Goal: Task Accomplishment & Management: Use online tool/utility

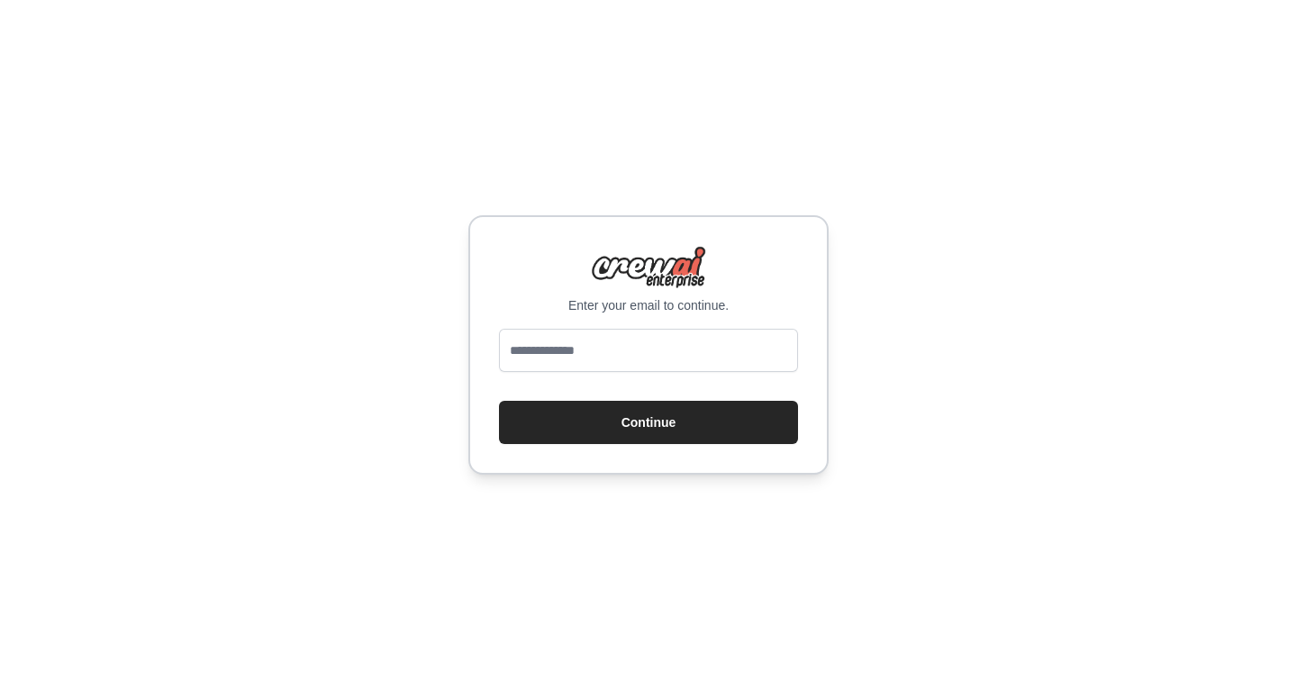
type input "**********"
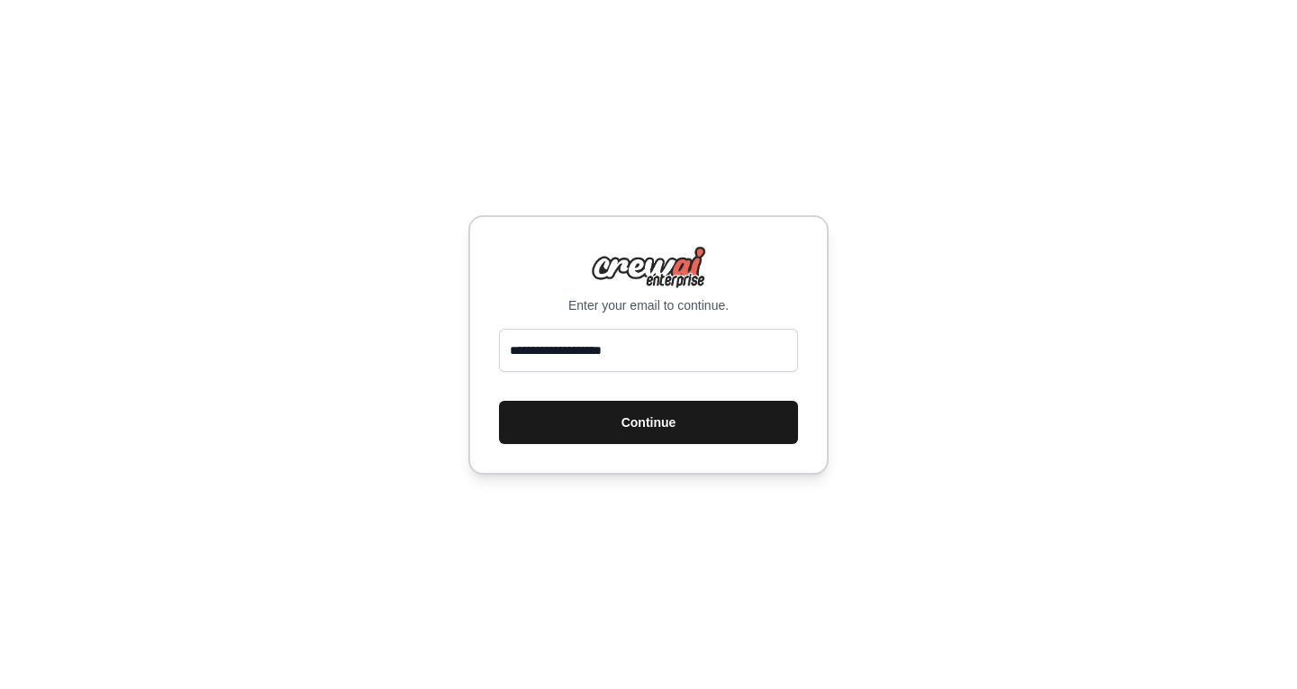
click at [661, 424] on button "Continue" at bounding box center [648, 422] width 299 height 43
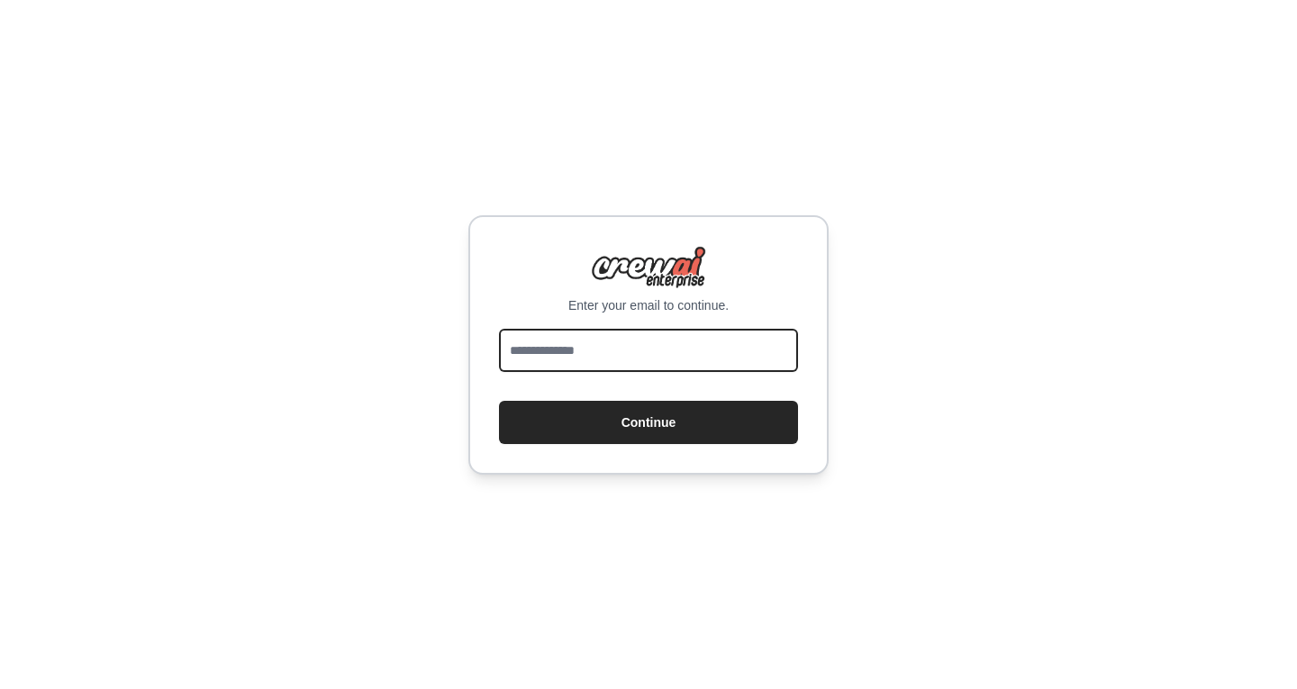
click at [591, 350] on input "email" at bounding box center [648, 350] width 299 height 43
type input "**********"
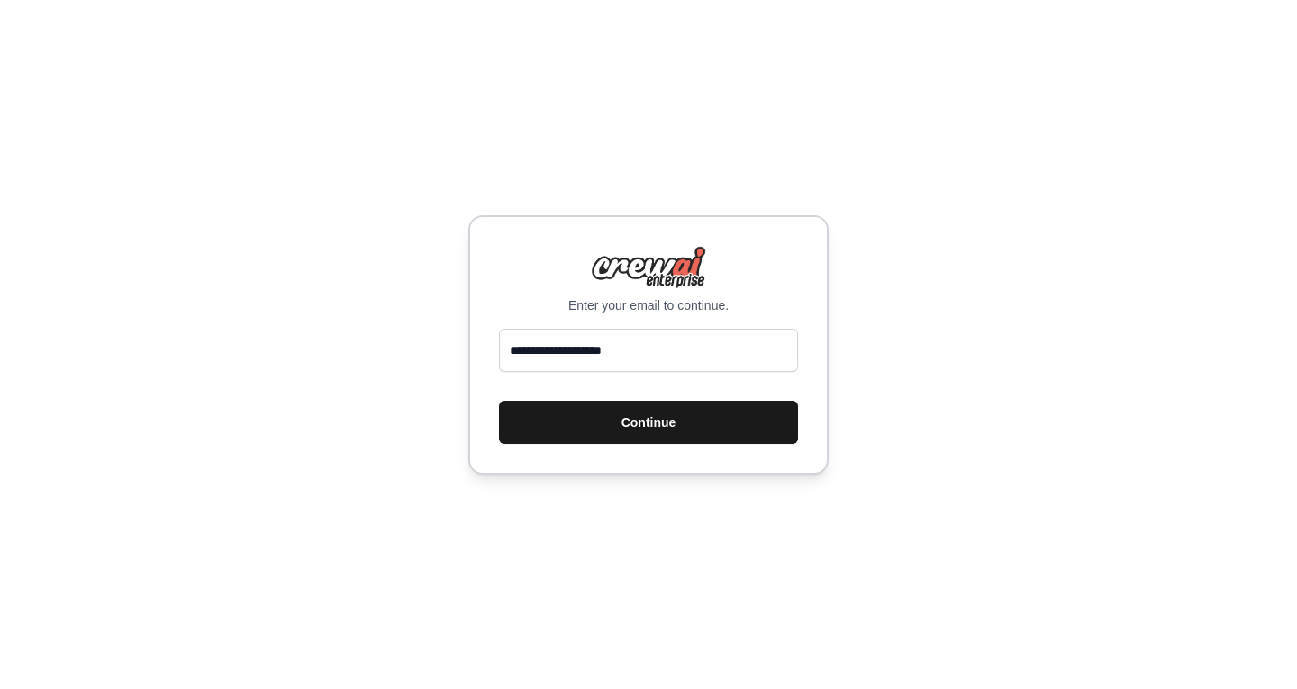
click at [649, 417] on button "Continue" at bounding box center [648, 422] width 299 height 43
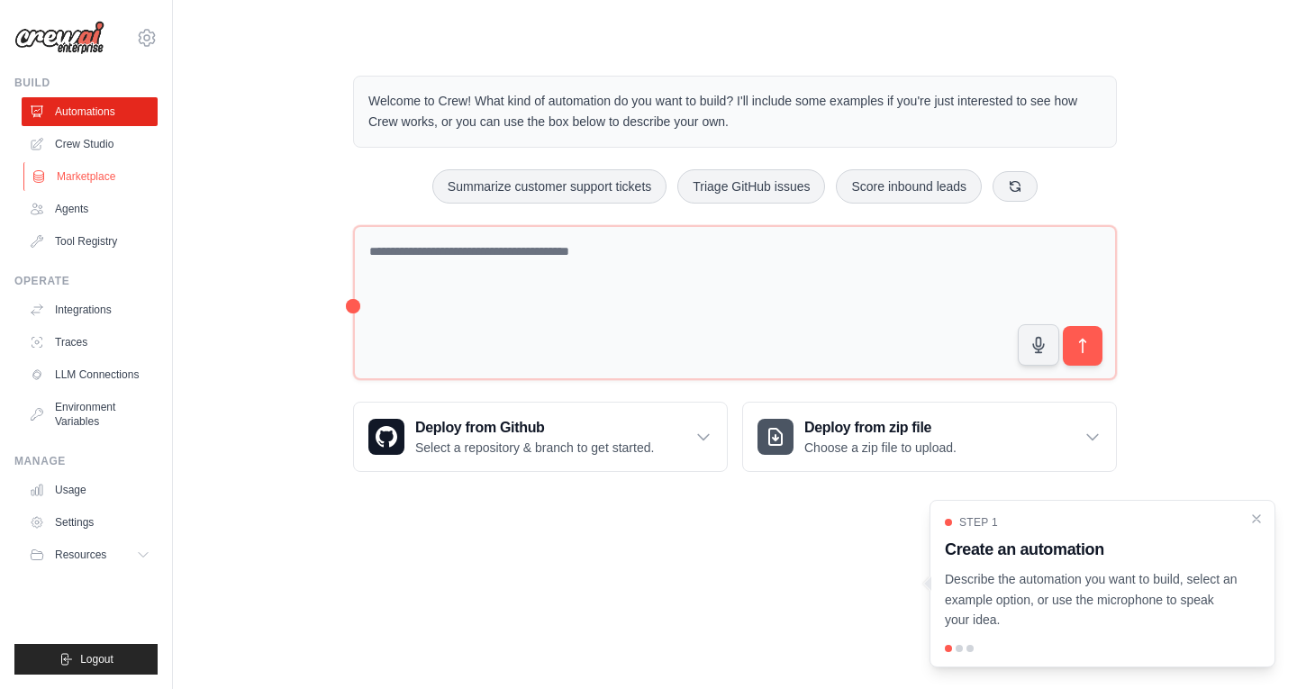
click at [83, 173] on link "Marketplace" at bounding box center [91, 176] width 136 height 29
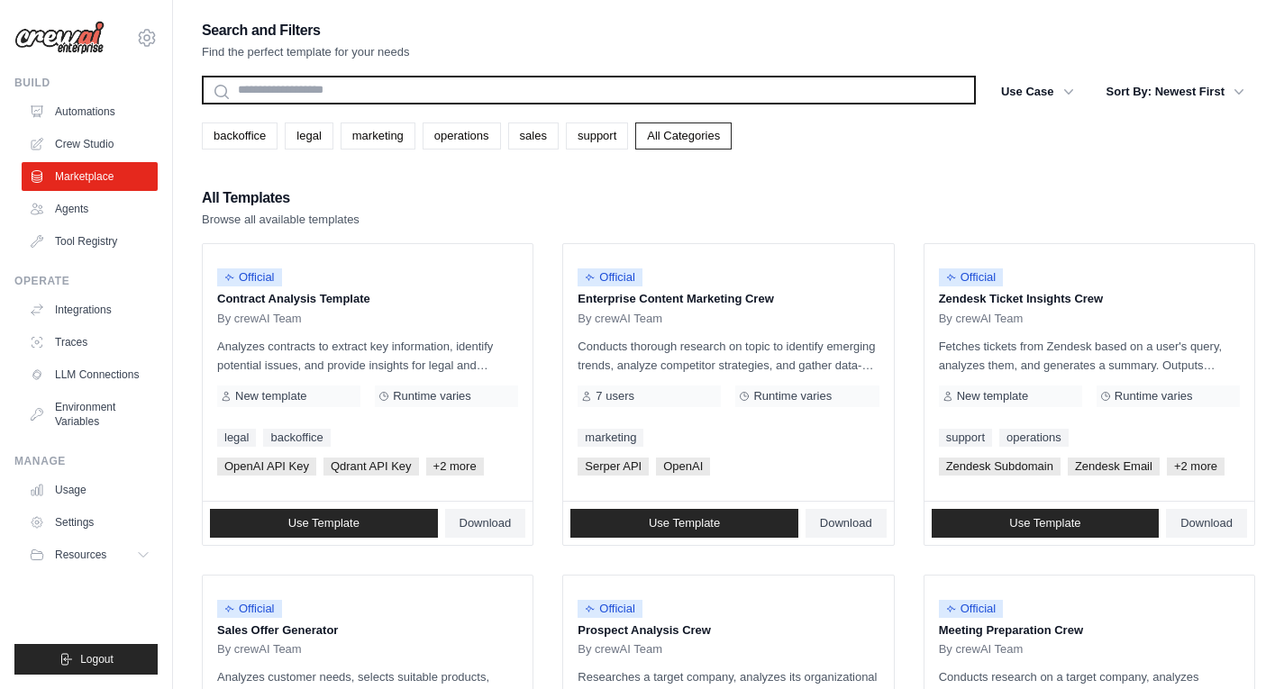
click at [327, 93] on input "text" at bounding box center [589, 90] width 774 height 29
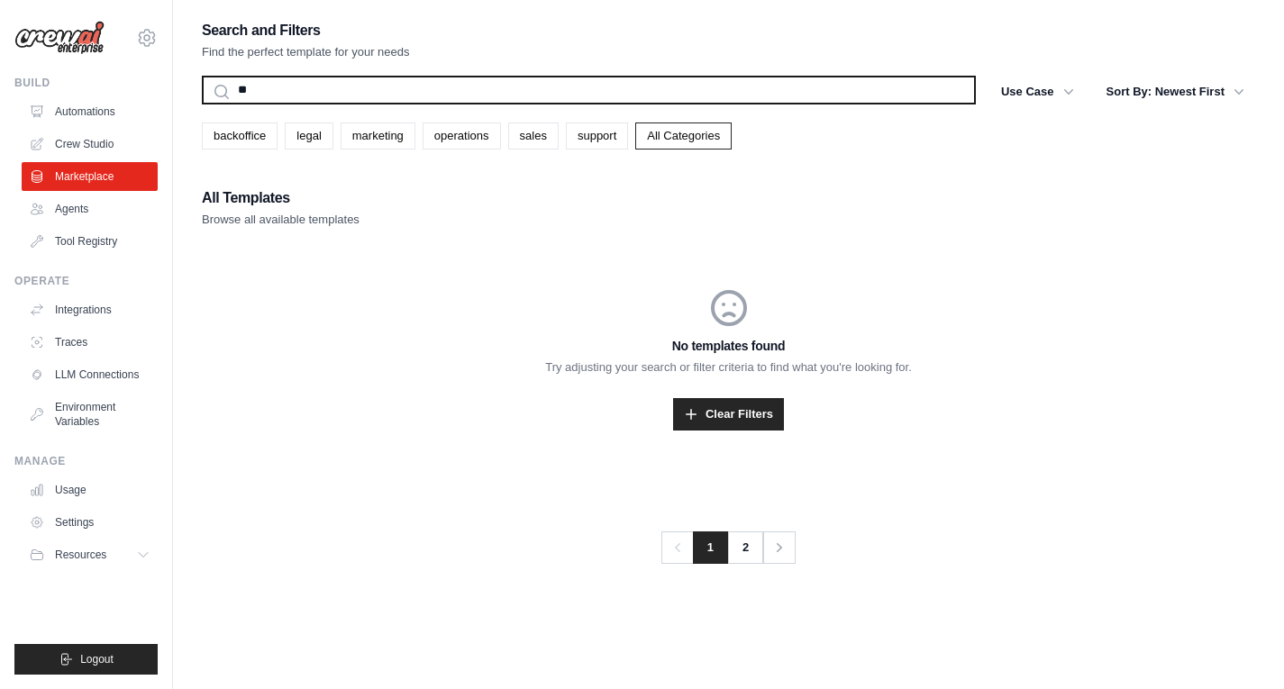
type input "*"
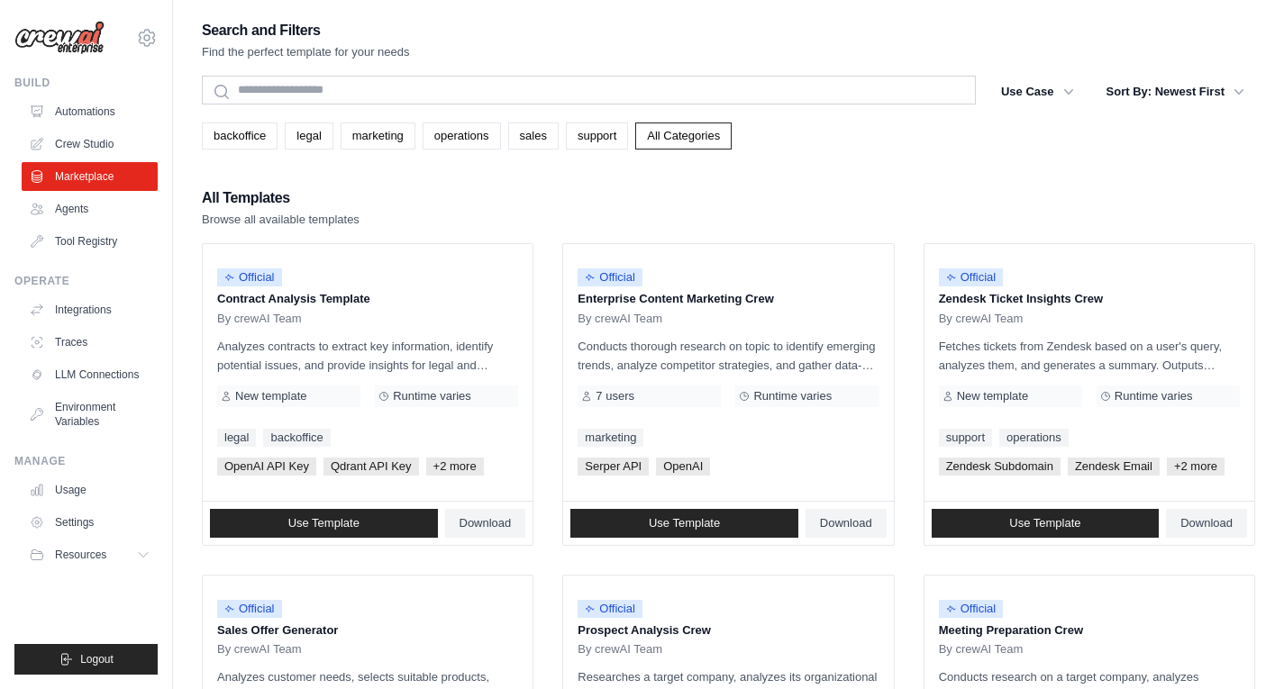
click at [697, 137] on link "All Categories" at bounding box center [683, 136] width 96 height 27
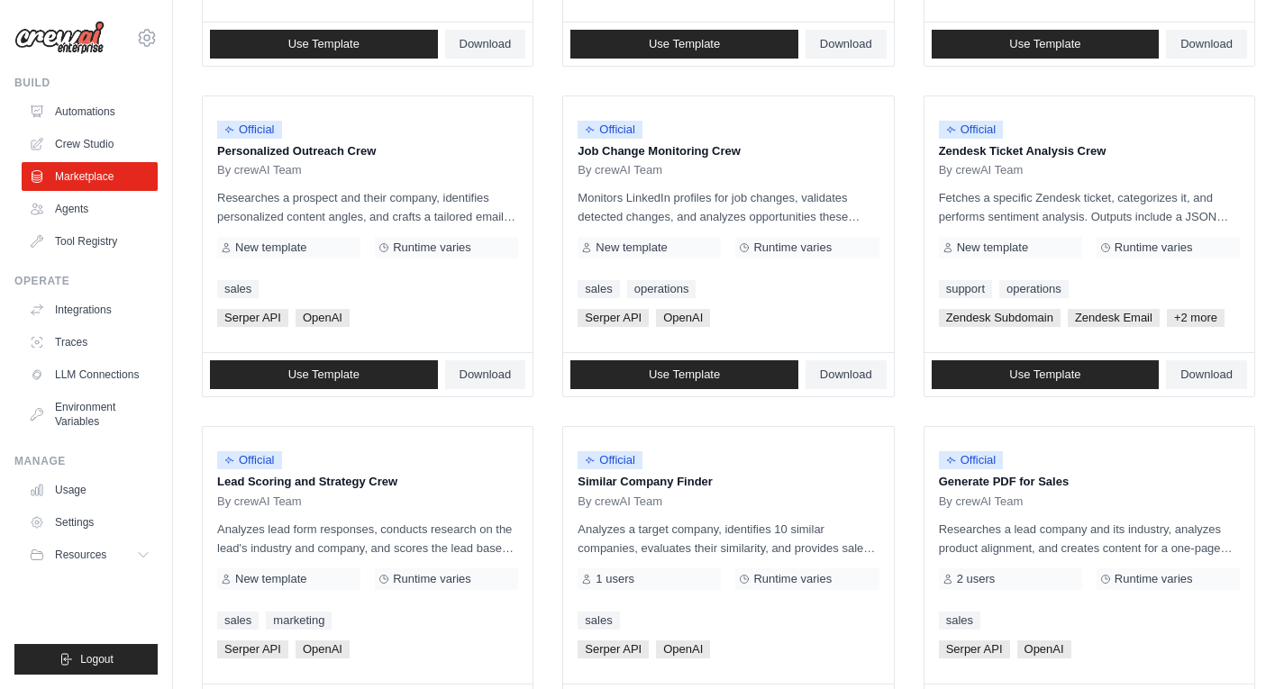
scroll to position [980, 0]
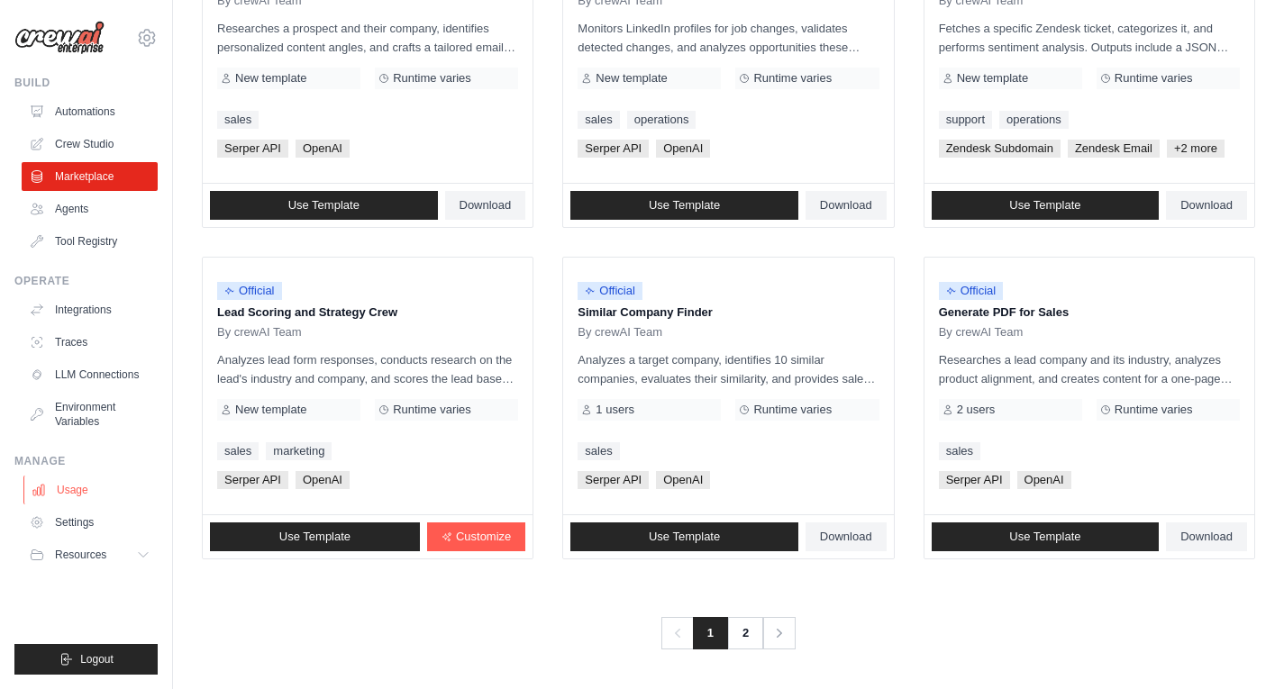
click at [75, 481] on link "Usage" at bounding box center [91, 490] width 136 height 29
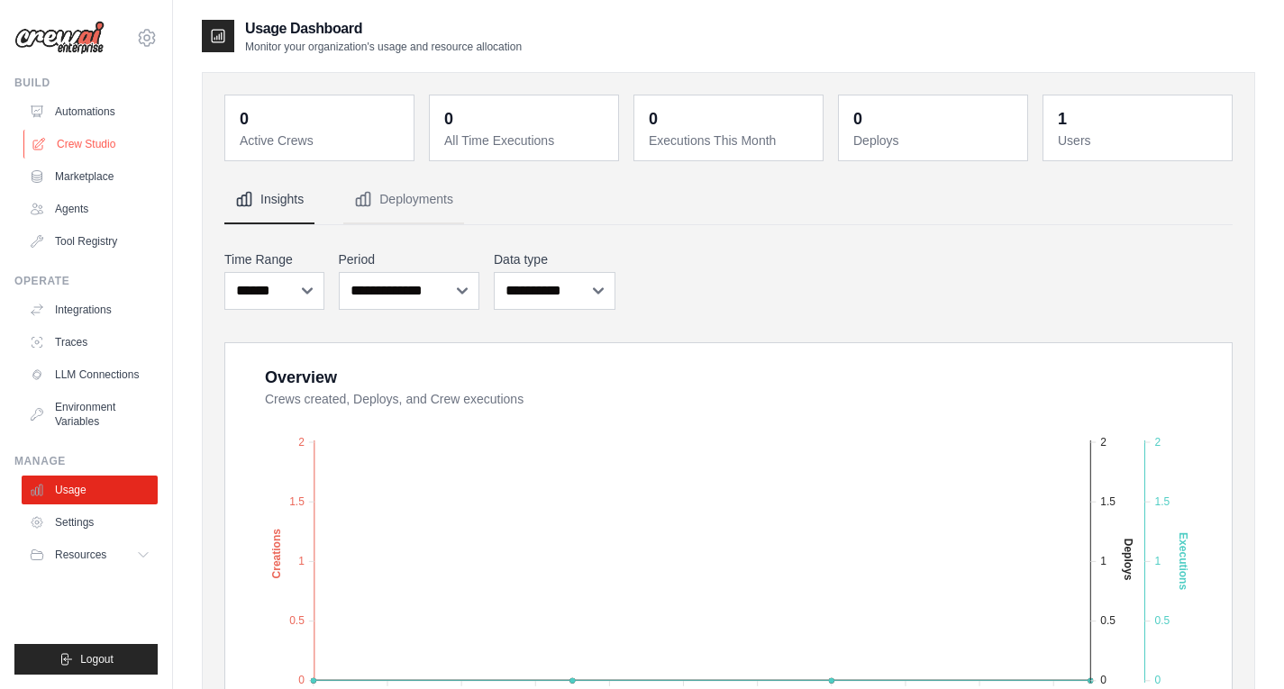
click at [84, 145] on link "Crew Studio" at bounding box center [91, 144] width 136 height 29
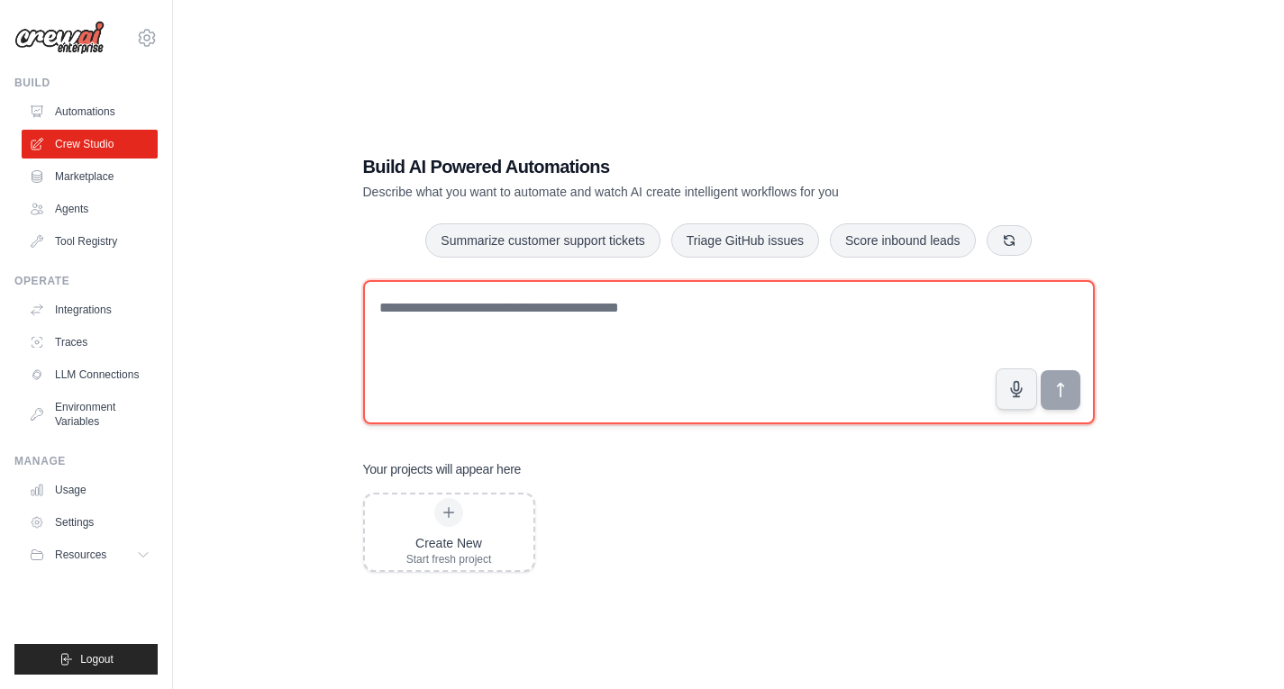
click at [458, 296] on textarea at bounding box center [729, 352] width 732 height 144
type textarea "**********"
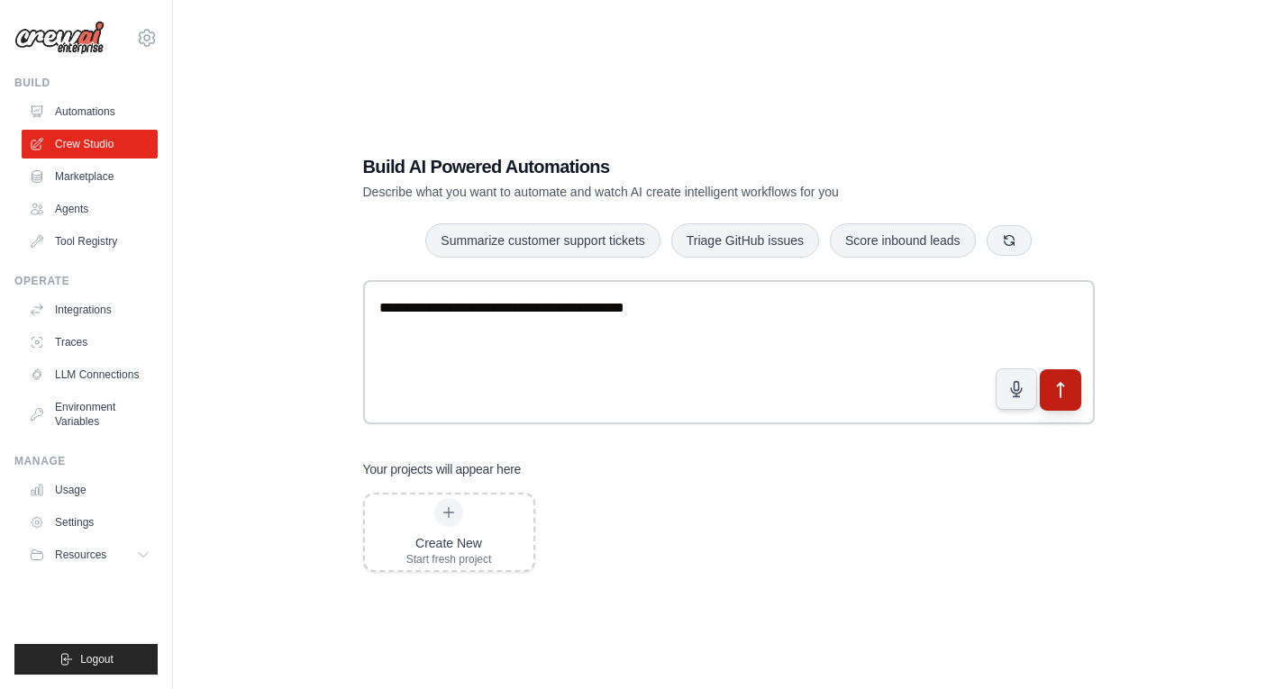
click at [1062, 392] on icon "submit" at bounding box center [1060, 389] width 19 height 19
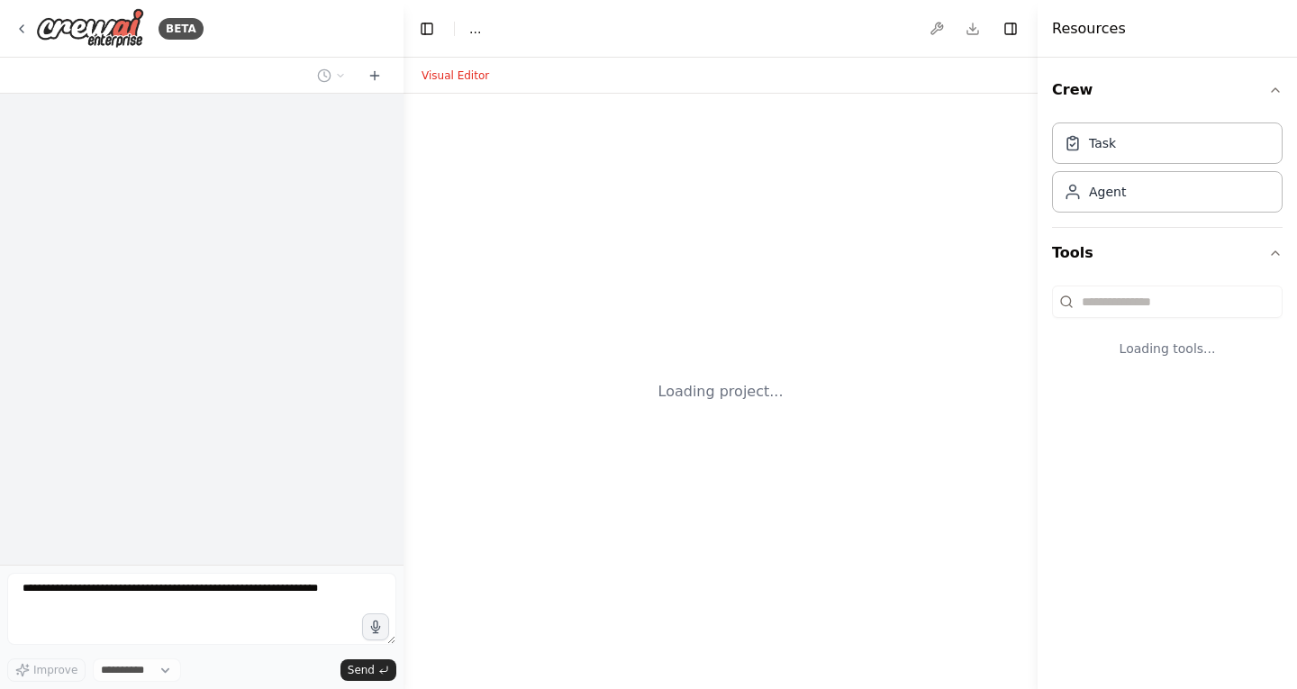
select select "****"
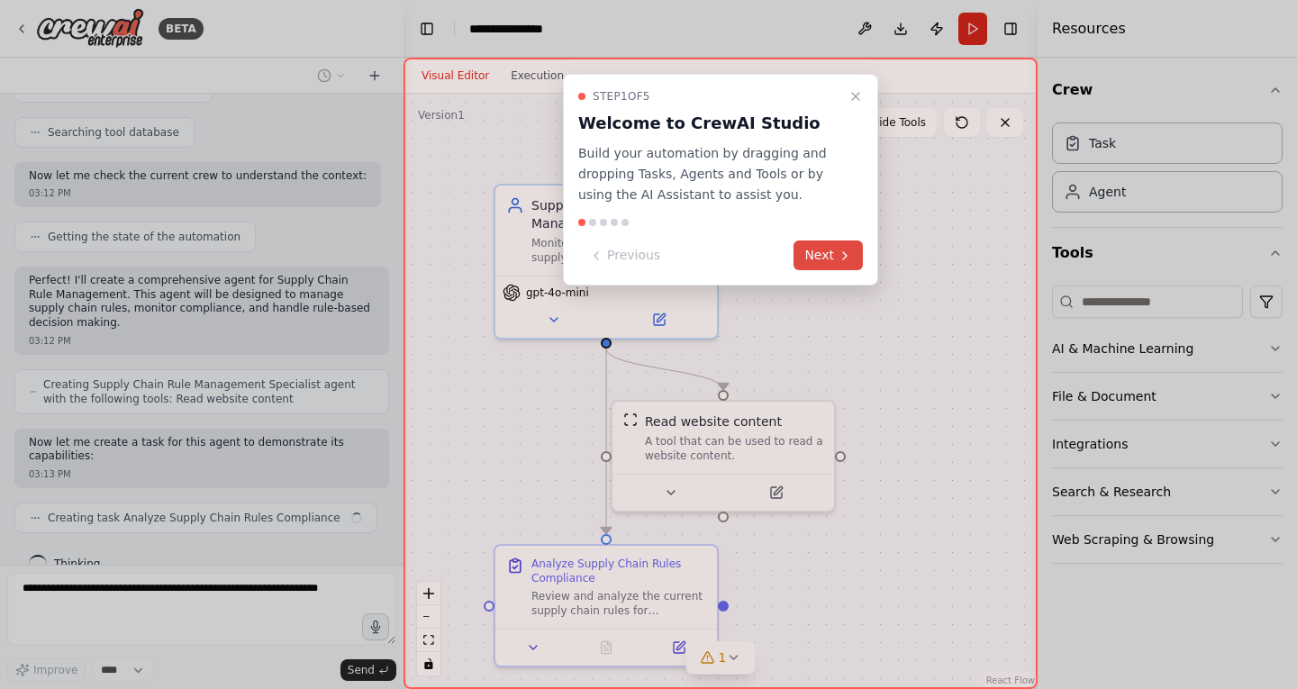
scroll to position [350, 0]
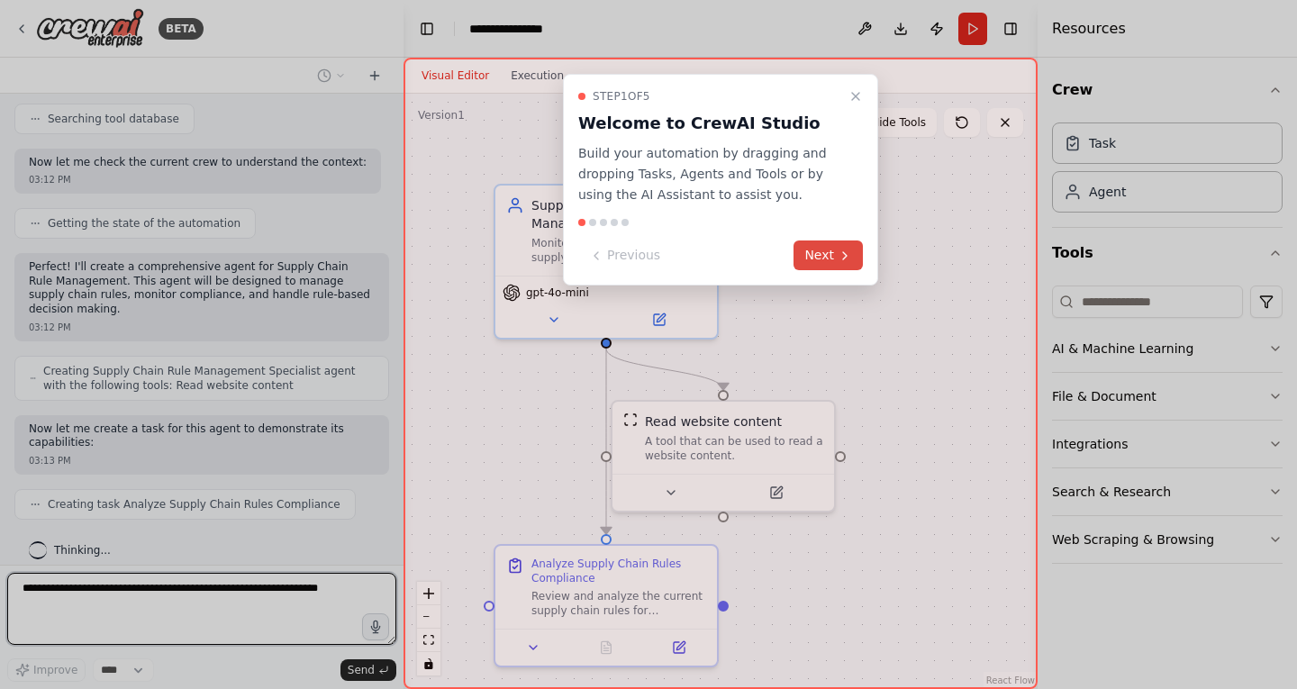
click at [826, 255] on button "Next" at bounding box center [828, 256] width 69 height 30
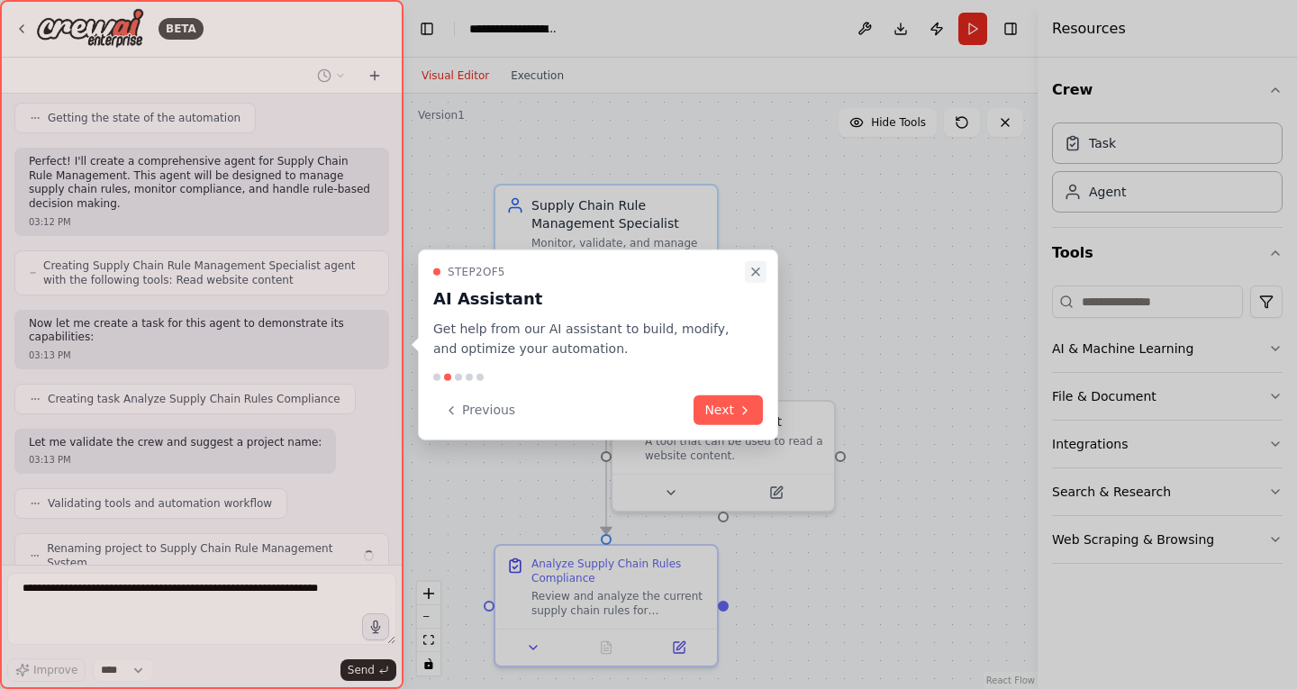
scroll to position [500, 0]
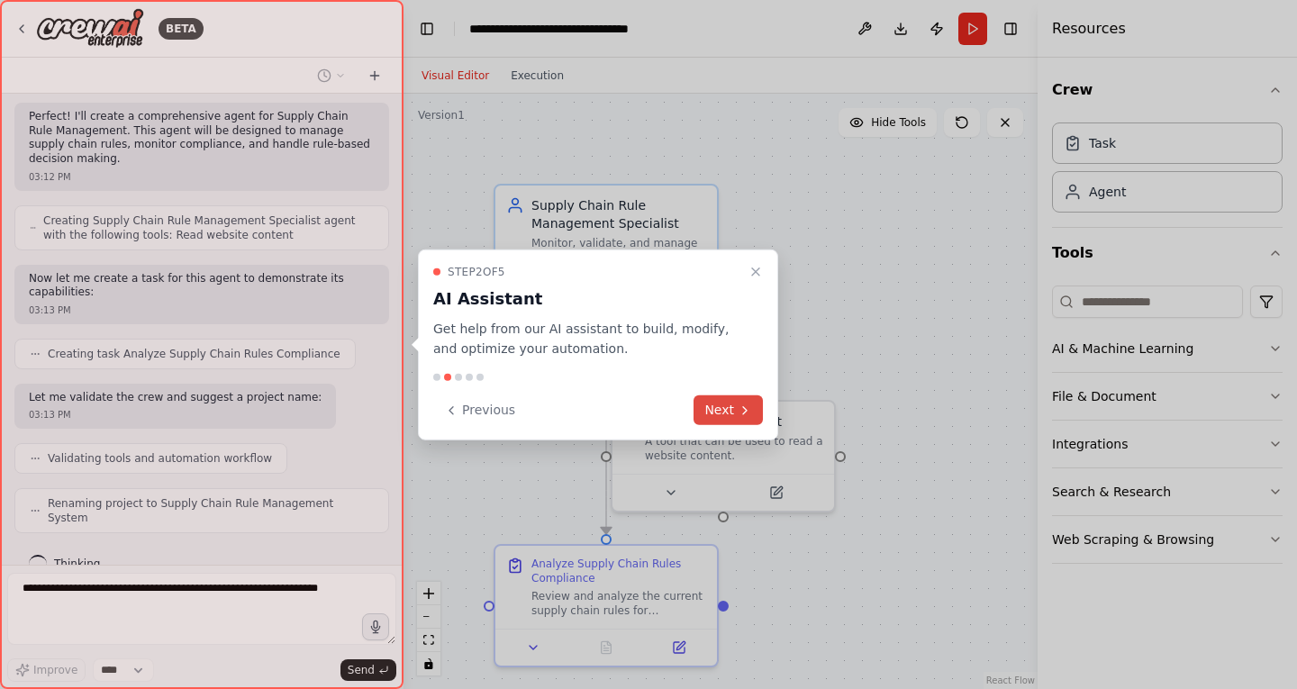
click at [732, 403] on button "Next" at bounding box center [728, 411] width 69 height 30
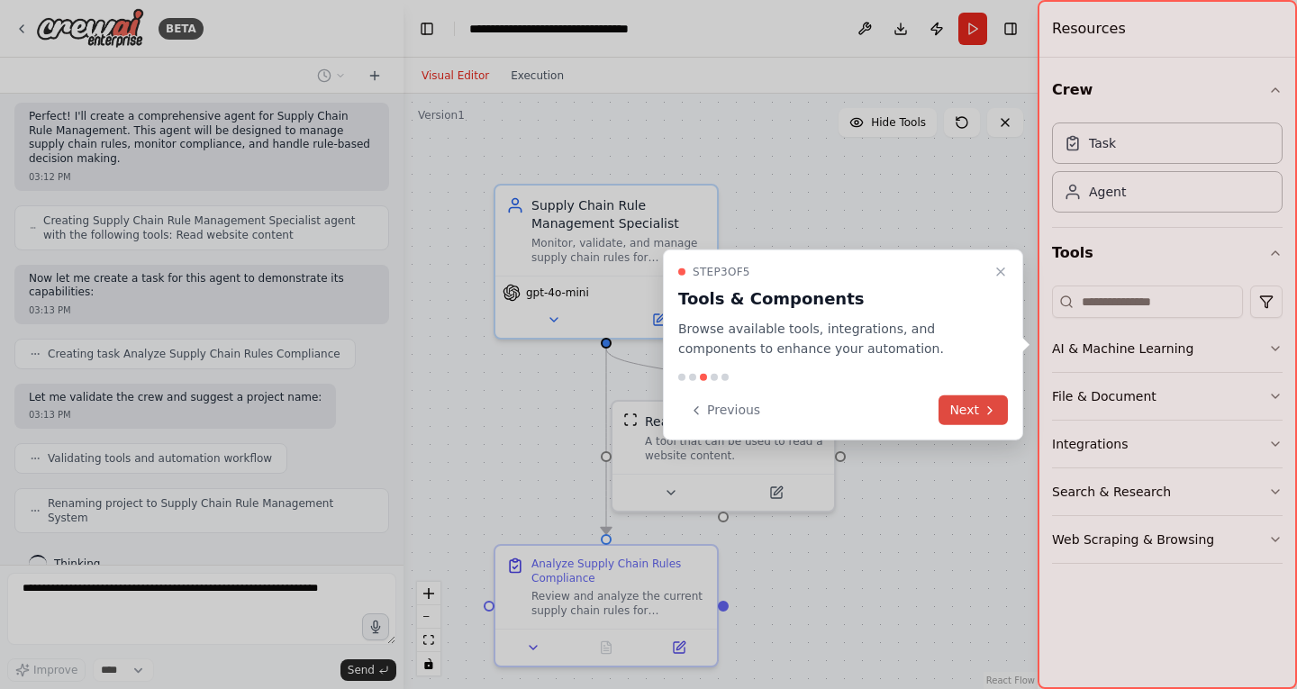
click at [976, 400] on button "Next" at bounding box center [973, 411] width 69 height 30
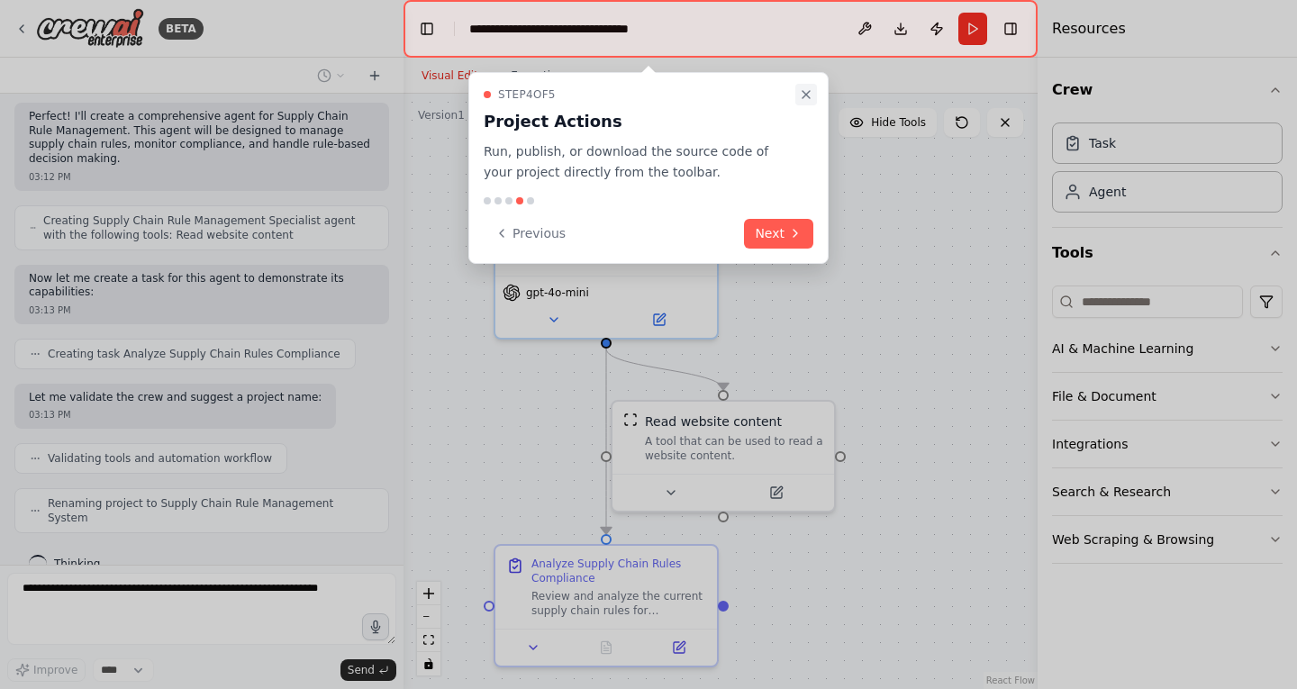
click at [810, 102] on button "Close walkthrough" at bounding box center [807, 95] width 22 height 22
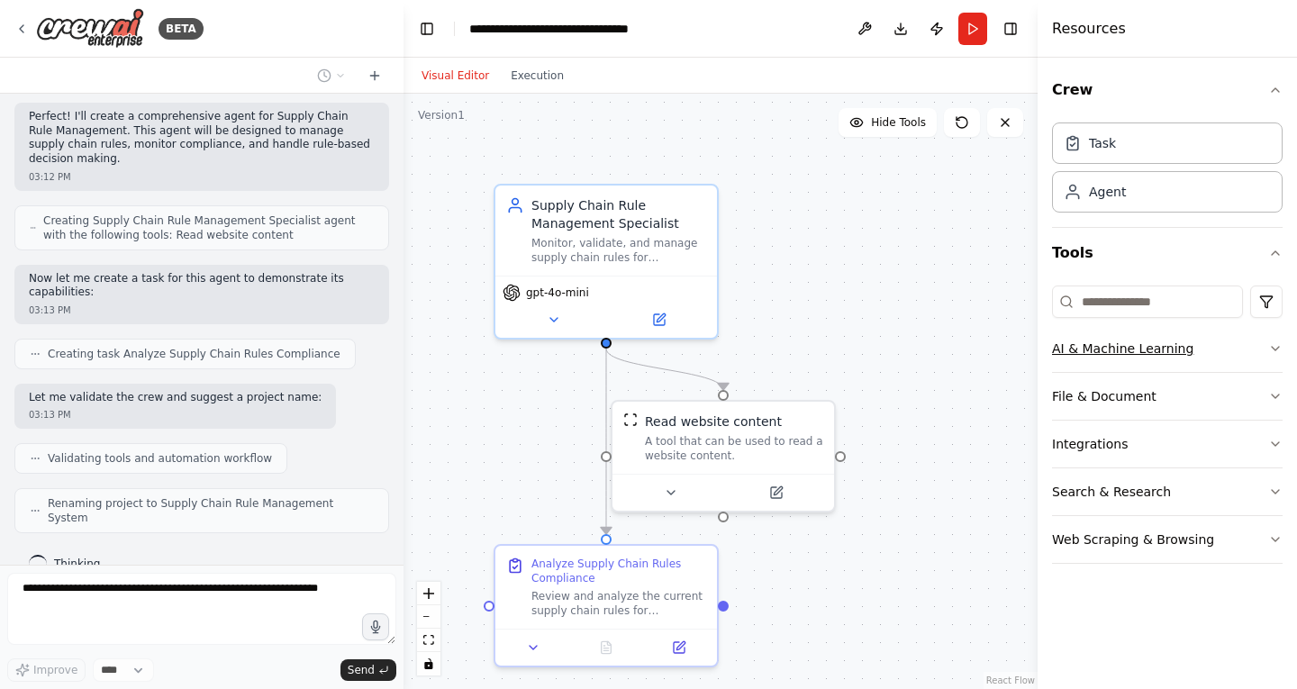
click at [1176, 356] on button "AI & Machine Learning" at bounding box center [1167, 348] width 231 height 47
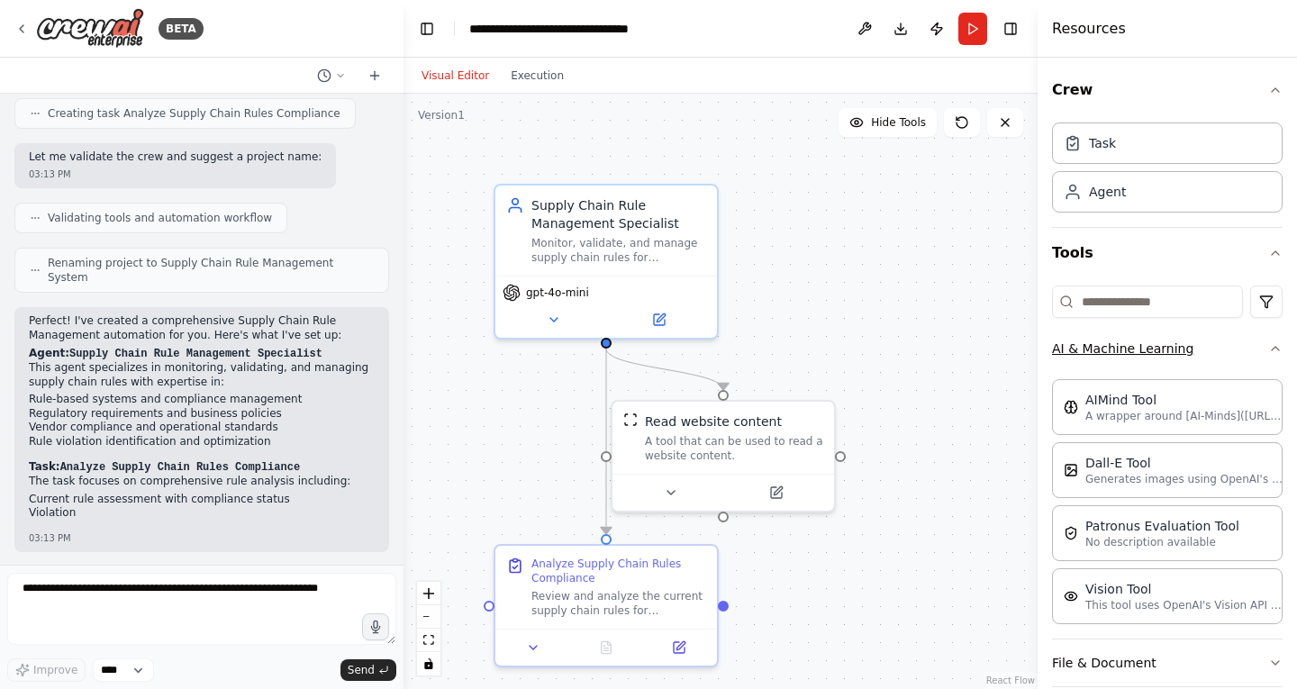
click at [1272, 350] on icon "button" at bounding box center [1275, 349] width 7 height 4
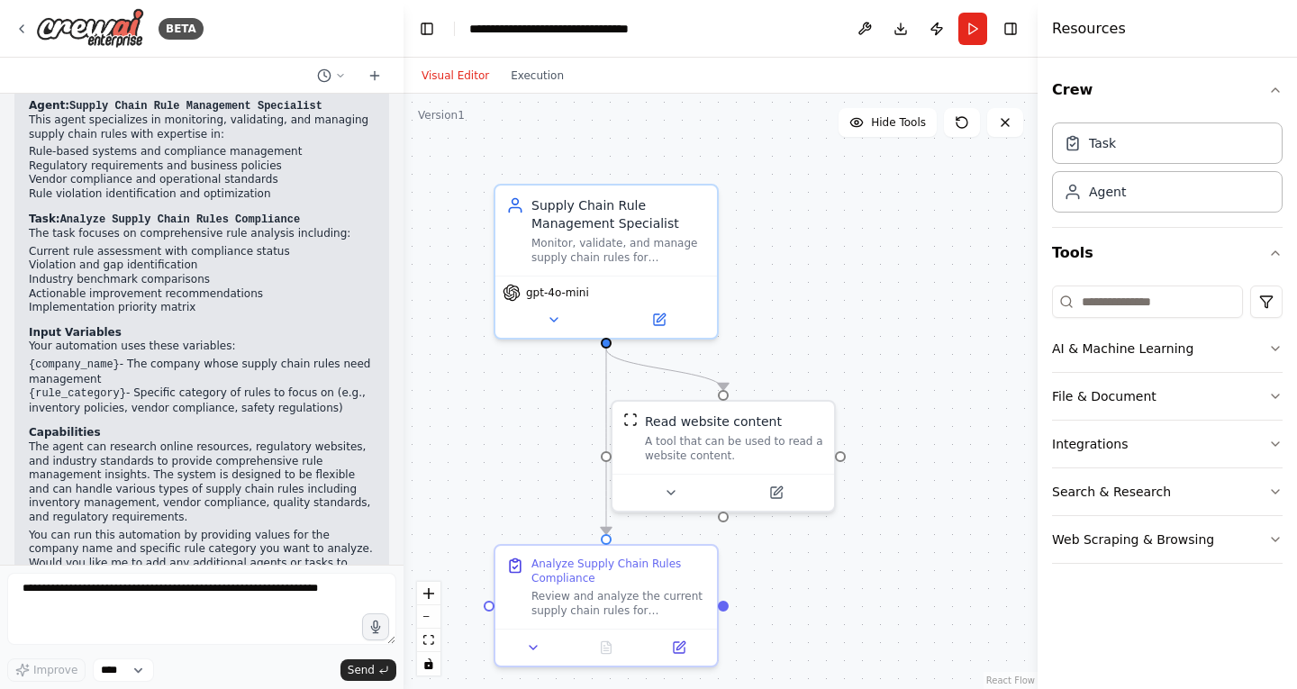
scroll to position [1003, 0]
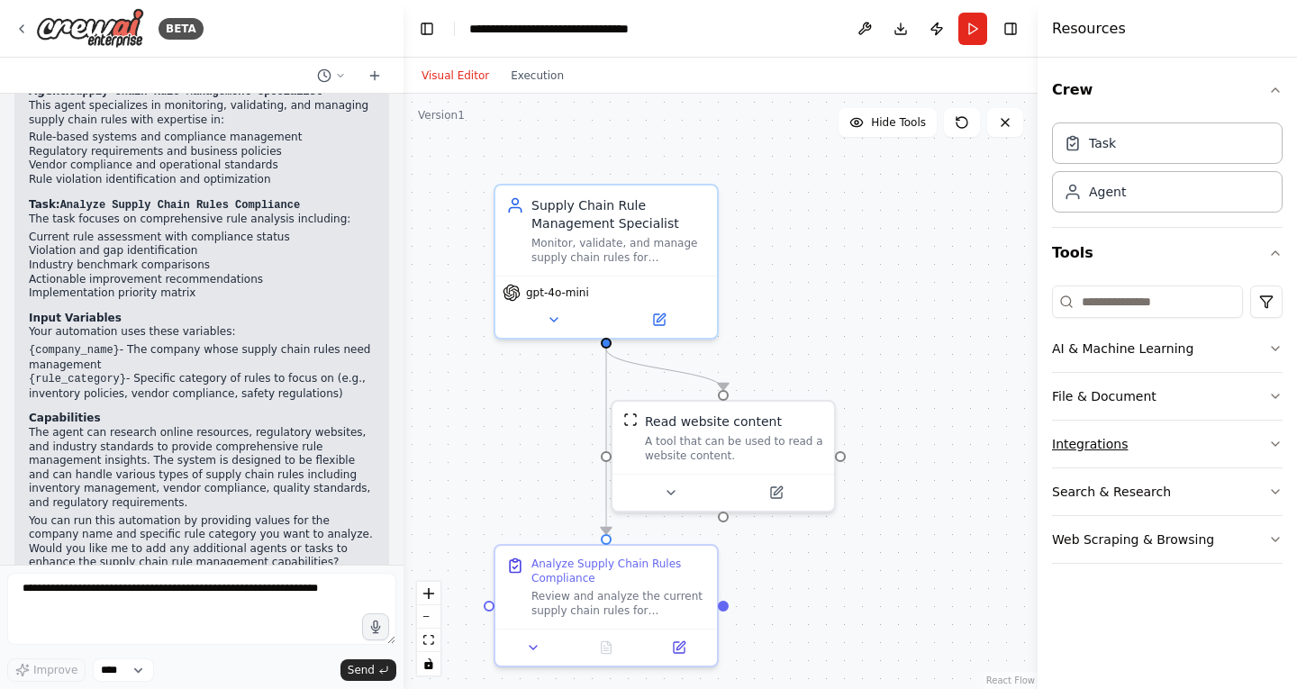
click at [1268, 445] on button "Integrations" at bounding box center [1167, 444] width 231 height 47
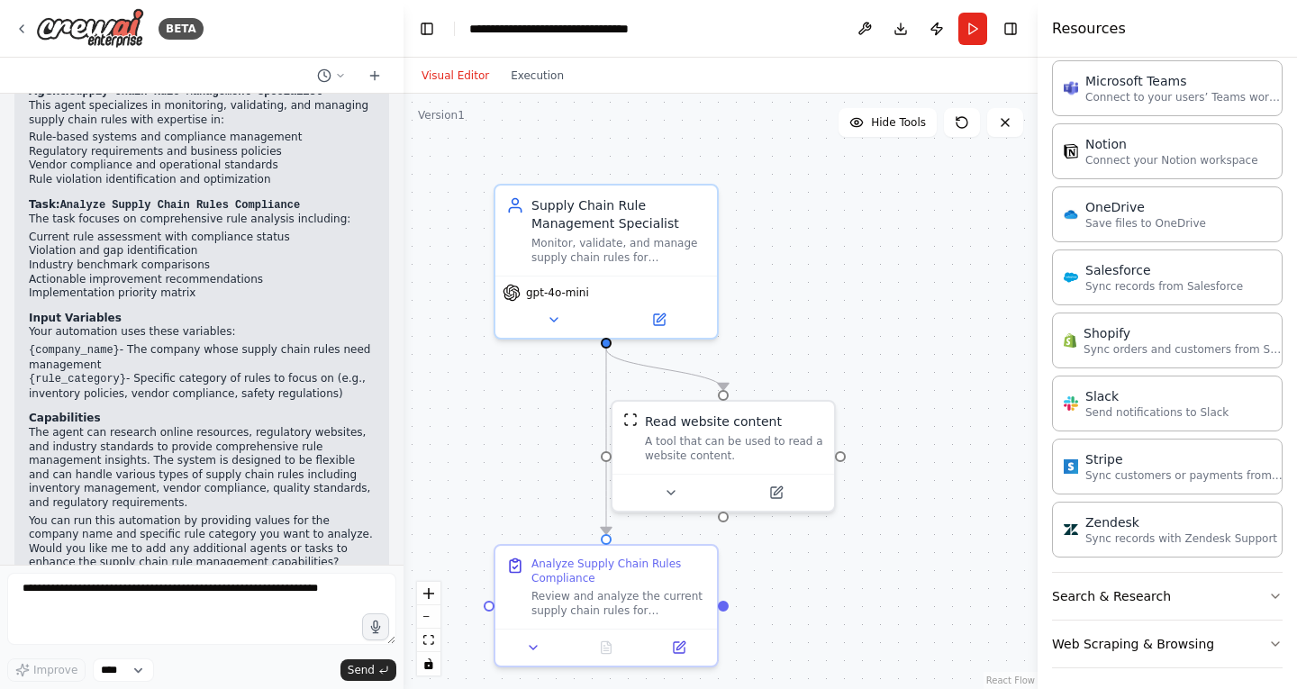
scroll to position [1179, 0]
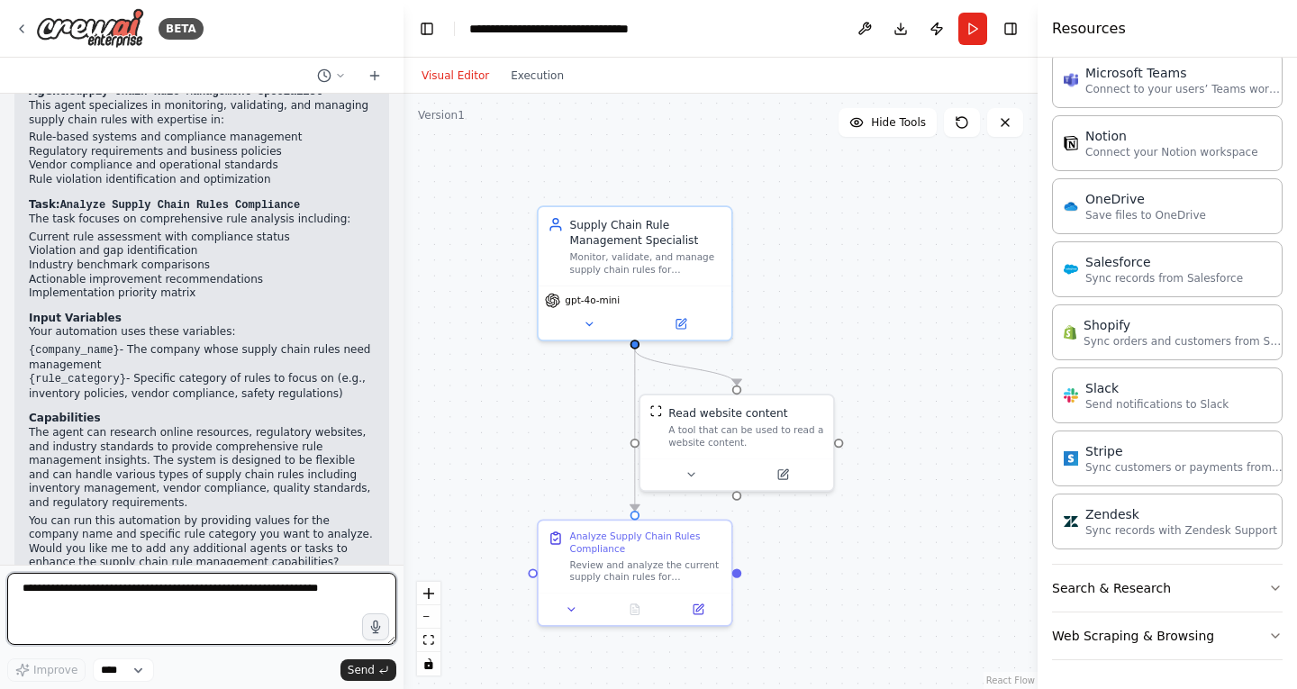
click at [121, 595] on textarea at bounding box center [201, 609] width 389 height 72
type textarea "**********"
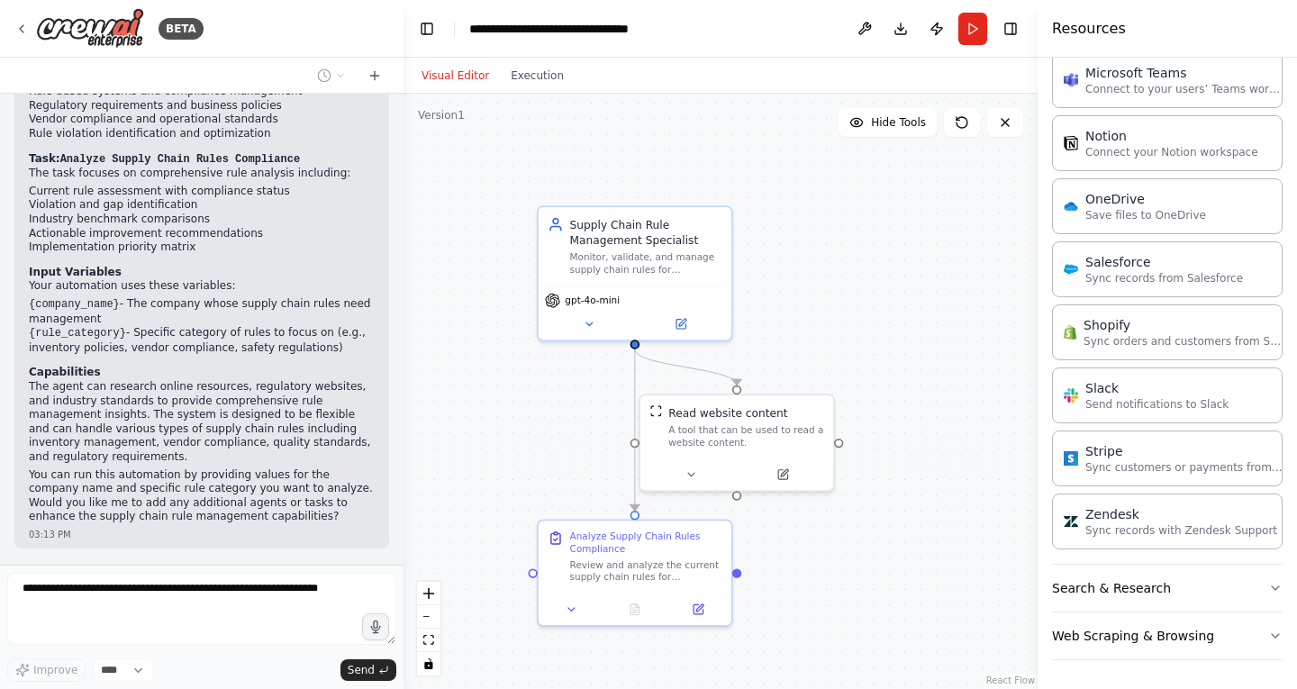
scroll to position [1138, 0]
